Goal: Task Accomplishment & Management: Use online tool/utility

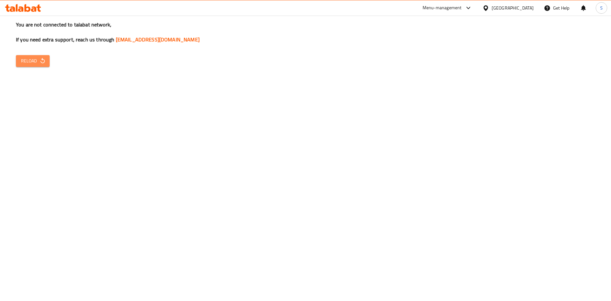
click at [31, 56] on button "Reload" at bounding box center [33, 61] width 34 height 12
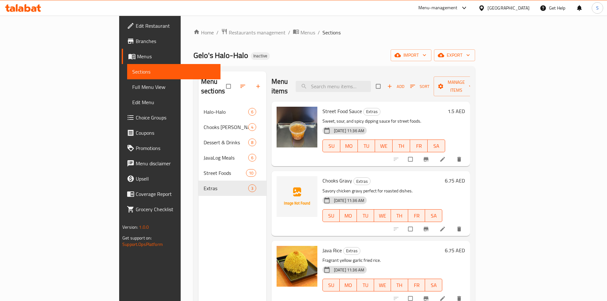
click at [498, 7] on div "United Arab Emirates" at bounding box center [508, 7] width 42 height 7
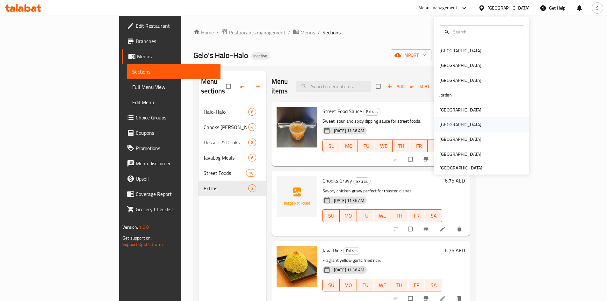
click at [439, 121] on div "[GEOGRAPHIC_DATA]" at bounding box center [460, 124] width 42 height 7
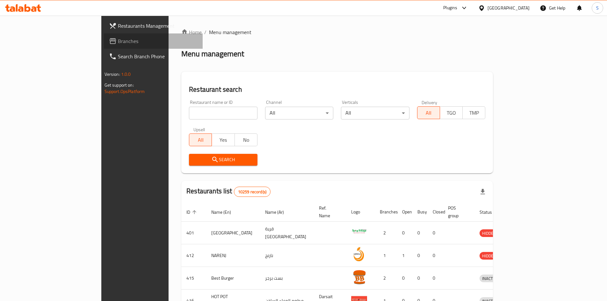
click at [118, 42] on span "Branches" at bounding box center [158, 41] width 80 height 8
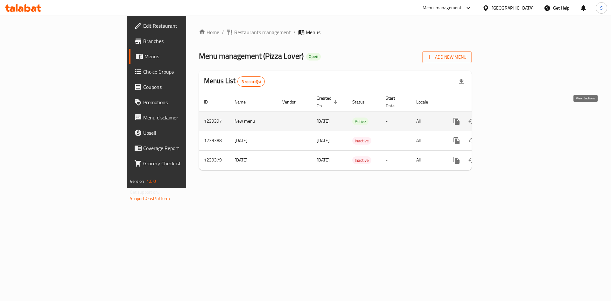
click at [510, 114] on link "enhanced table" at bounding box center [502, 121] width 15 height 15
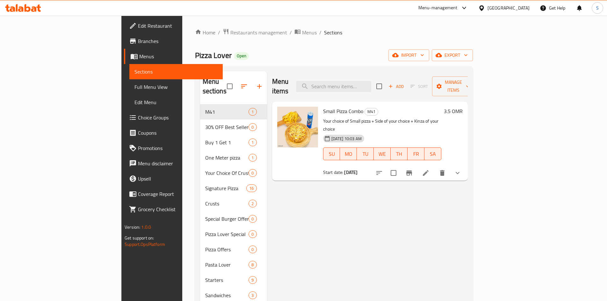
click at [358, 46] on div "Home / Restaurants management / Menus / Sections Pizza Lover Open import export…" at bounding box center [334, 215] width 278 height 374
click at [442, 53] on icon "button" at bounding box center [438, 55] width 6 height 4
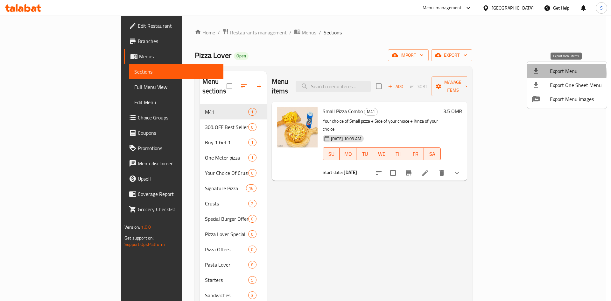
click at [544, 73] on div at bounding box center [541, 71] width 18 height 8
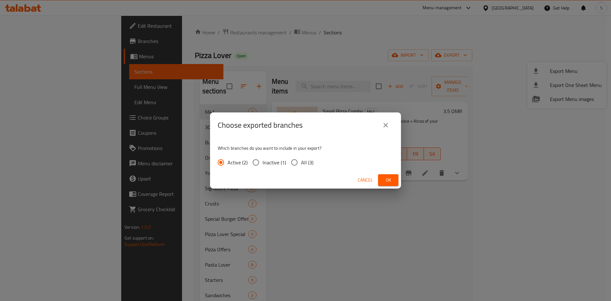
click at [294, 157] on input "All (3)" at bounding box center [294, 162] width 13 height 13
radio input "true"
click at [389, 182] on span "Ok" at bounding box center [388, 180] width 10 height 8
